Goal: Book appointment/travel/reservation

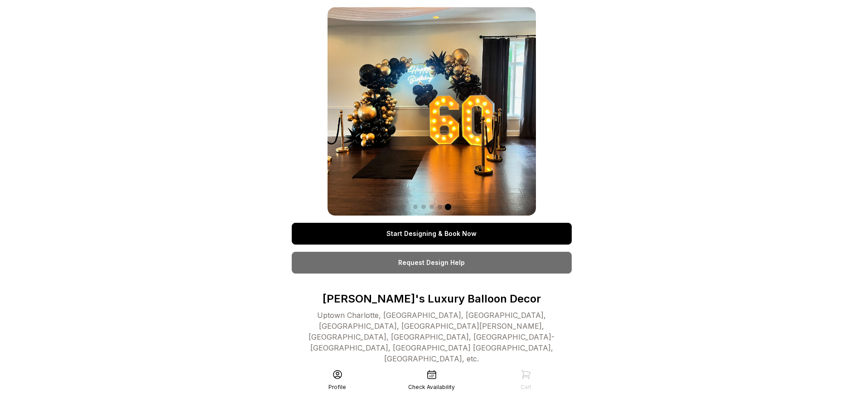
click at [431, 234] on link "Start Designing & Book Now" at bounding box center [432, 234] width 280 height 22
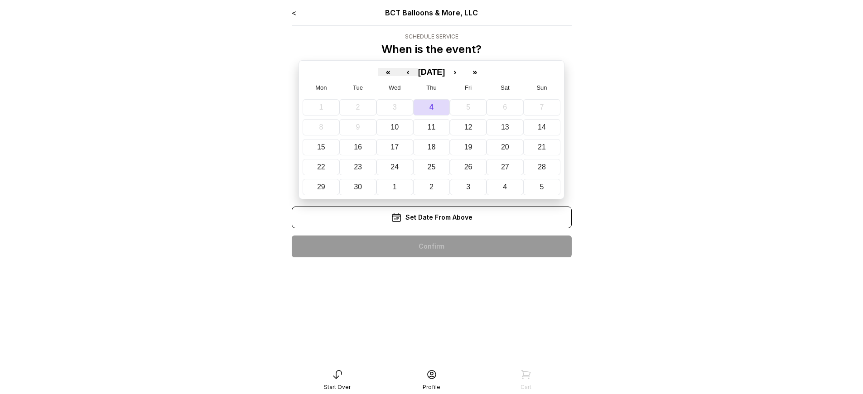
click at [431, 247] on div "< BCT Balloons & More, LLC Schedule Service When is the event? « ‹ [DATE] › » M…" at bounding box center [432, 135] width 280 height 257
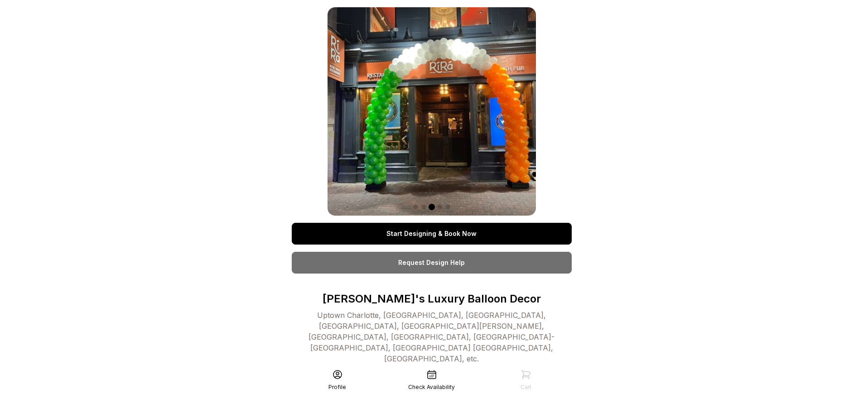
click at [431, 234] on link "Start Designing & Book Now" at bounding box center [432, 234] width 280 height 22
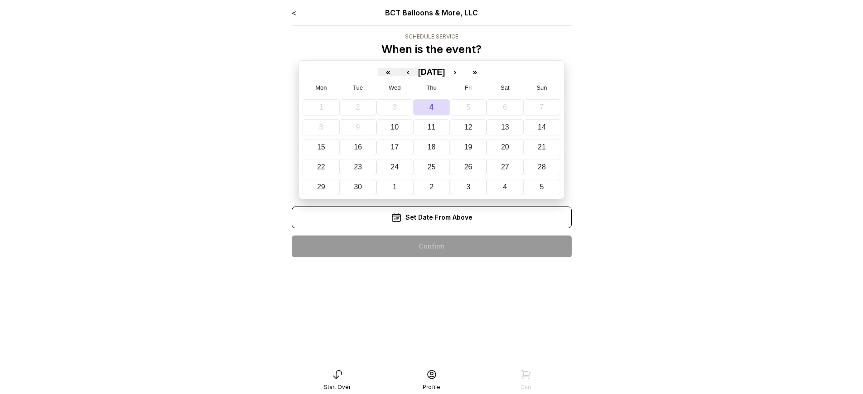
click at [431, 247] on div "< BCT Balloons & More, LLC Schedule Service When is the event? « ‹ [DATE] › » M…" at bounding box center [432, 135] width 280 height 257
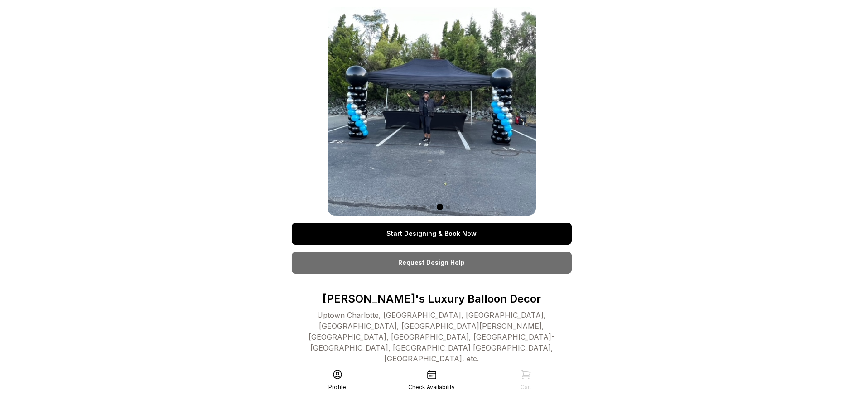
click at [431, 234] on link "Start Designing & Book Now" at bounding box center [432, 234] width 280 height 22
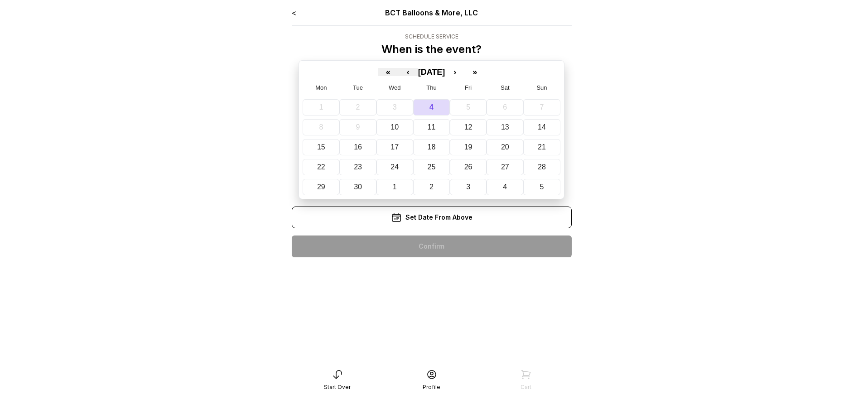
click at [431, 247] on div "< BCT Balloons & More, LLC Schedule Service When is the event? « ‹ [DATE] › » M…" at bounding box center [432, 135] width 280 height 257
